Goal: Transaction & Acquisition: Purchase product/service

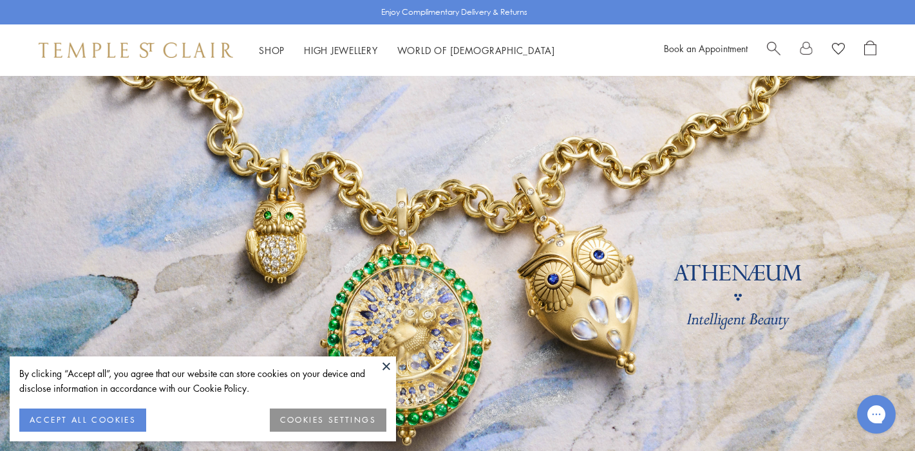
click at [386, 366] on button at bounding box center [386, 366] width 19 height 19
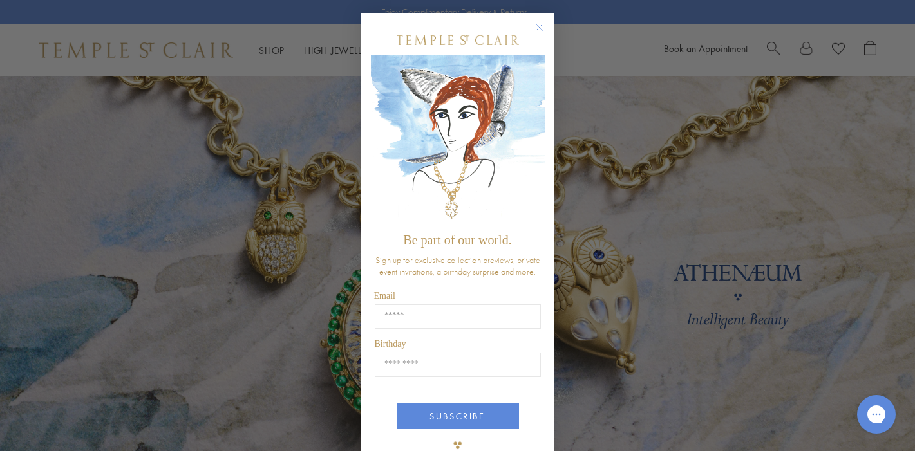
click at [539, 23] on circle "Close dialog" at bounding box center [538, 27] width 15 height 15
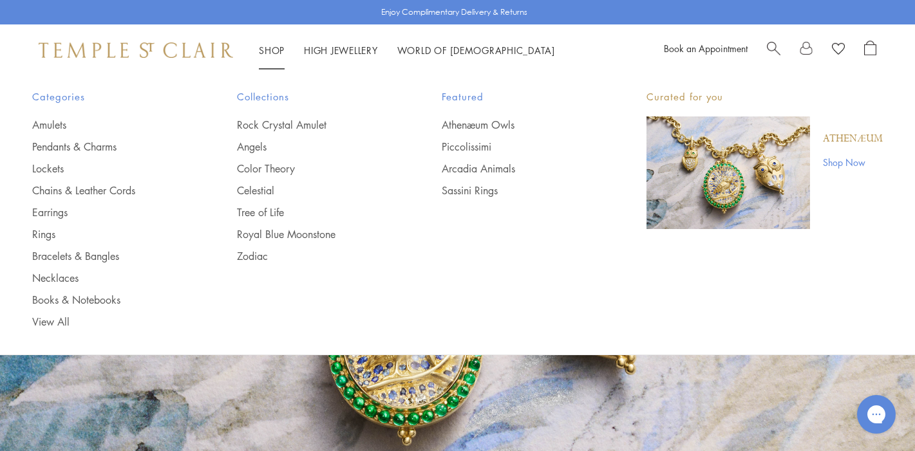
click at [267, 52] on link "Shop Shop" at bounding box center [272, 50] width 26 height 13
click at [45, 257] on link "Bracelets & Bangles" at bounding box center [108, 256] width 153 height 14
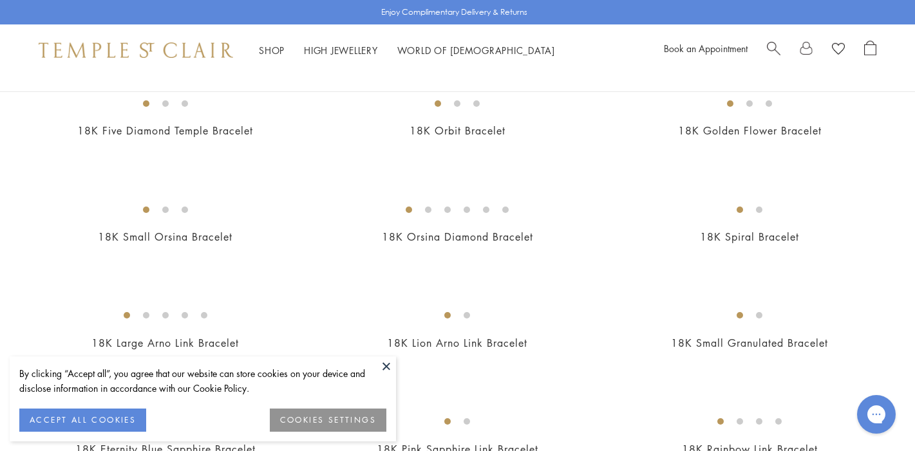
scroll to position [589, 0]
click at [387, 365] on button at bounding box center [386, 366] width 19 height 19
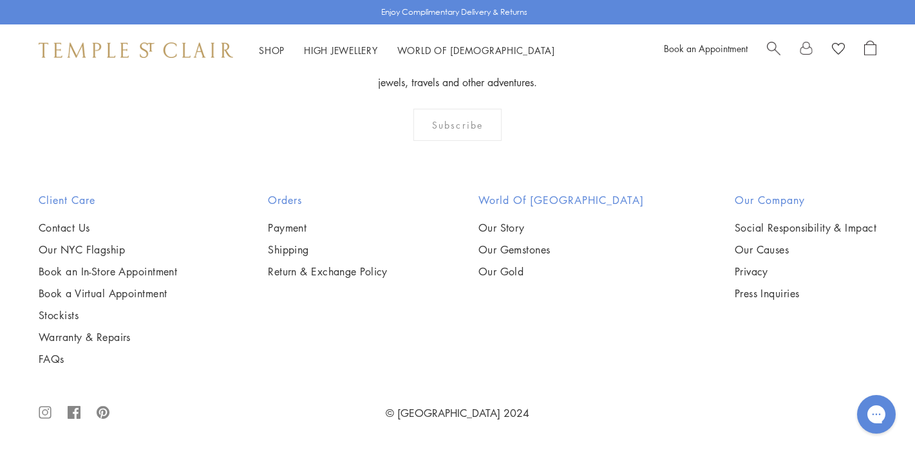
scroll to position [4076, 0]
click at [0, 0] on img at bounding box center [0, 0] width 0 height 0
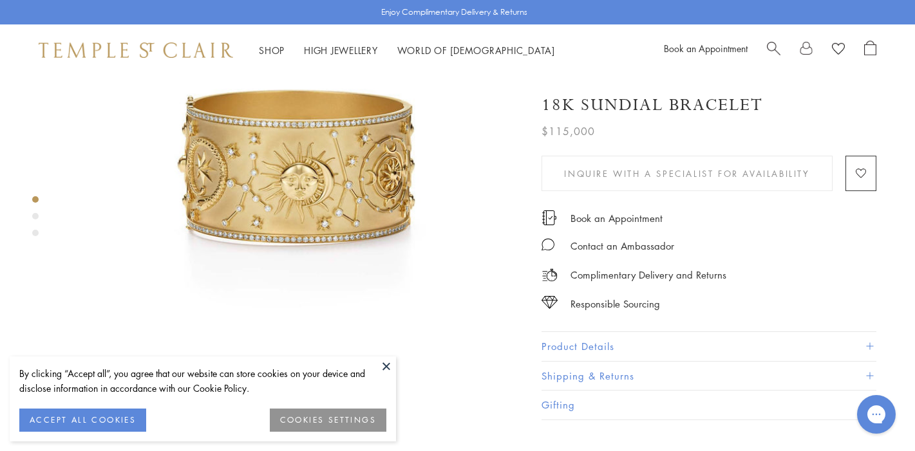
scroll to position [133, 0]
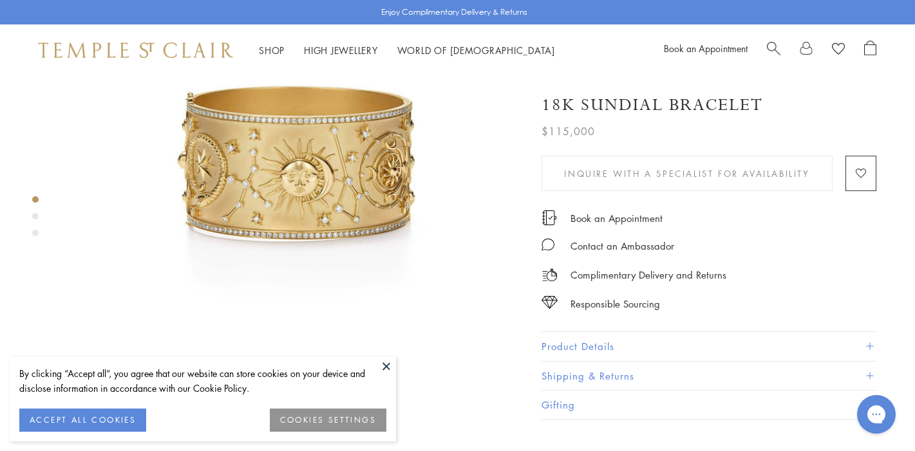
click at [388, 366] on button at bounding box center [386, 366] width 19 height 19
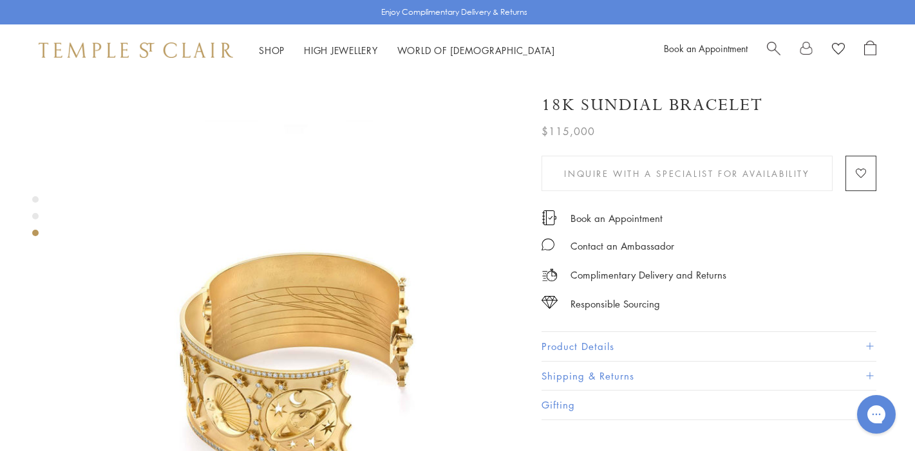
scroll to position [854, 0]
click at [440, 356] on img at bounding box center [293, 405] width 458 height 458
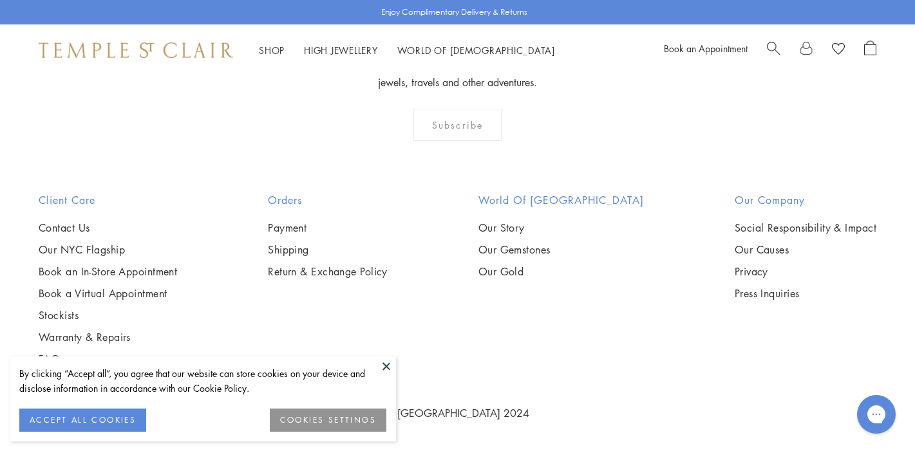
scroll to position [3973, 0]
click at [0, 0] on img at bounding box center [0, 0] width 0 height 0
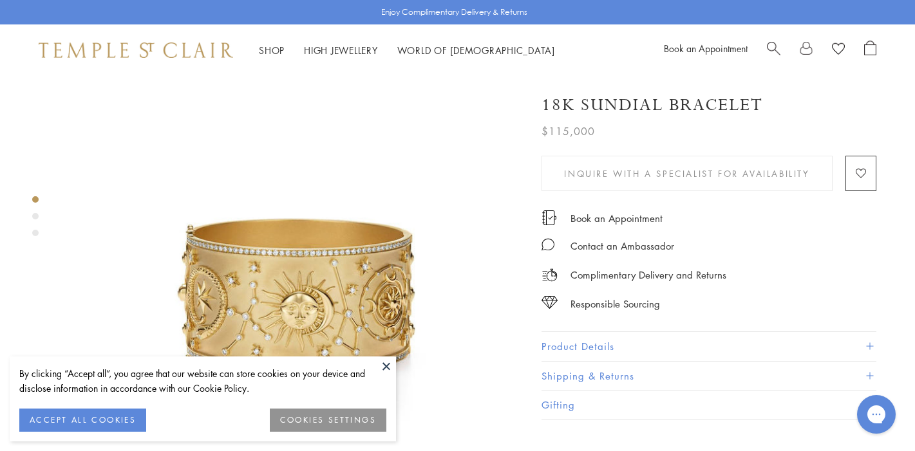
click at [559, 344] on button "Product Details" at bounding box center [708, 346] width 335 height 29
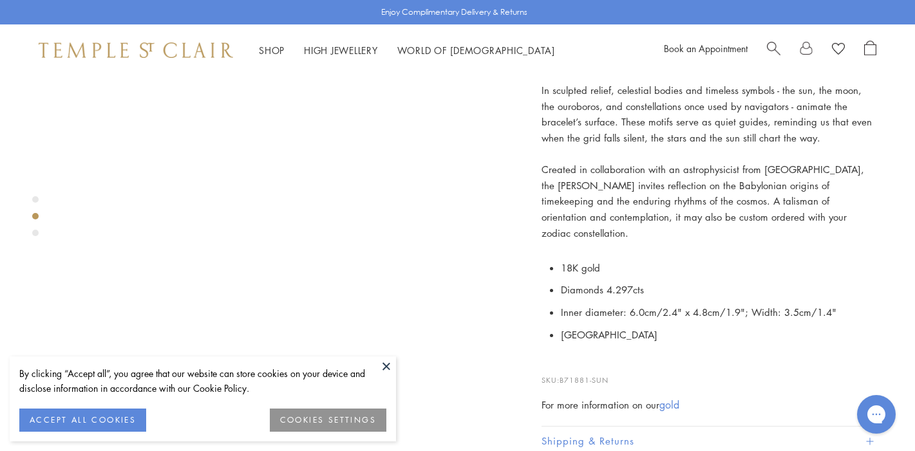
scroll to position [628, 0]
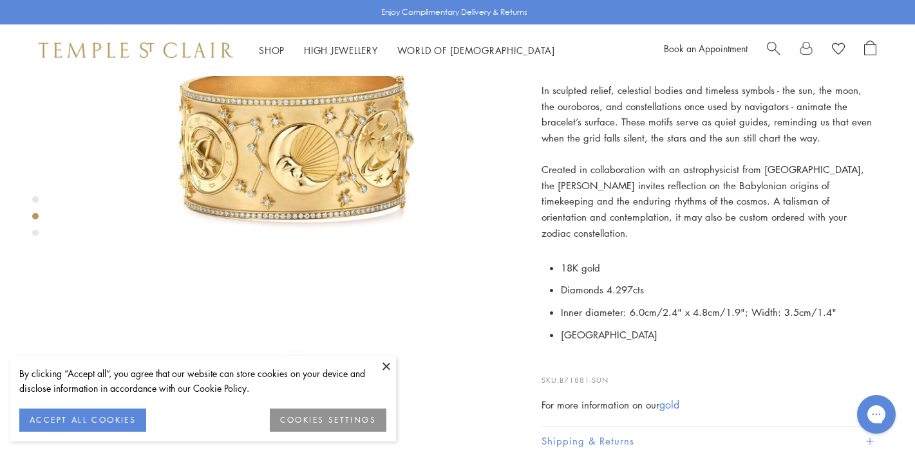
click at [388, 365] on button at bounding box center [386, 366] width 19 height 19
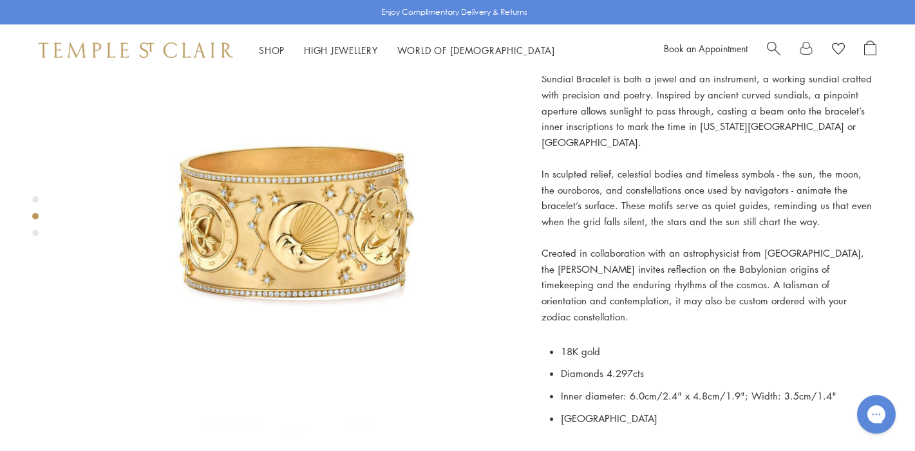
scroll to position [532, 0]
